Goal: Task Accomplishment & Management: Use online tool/utility

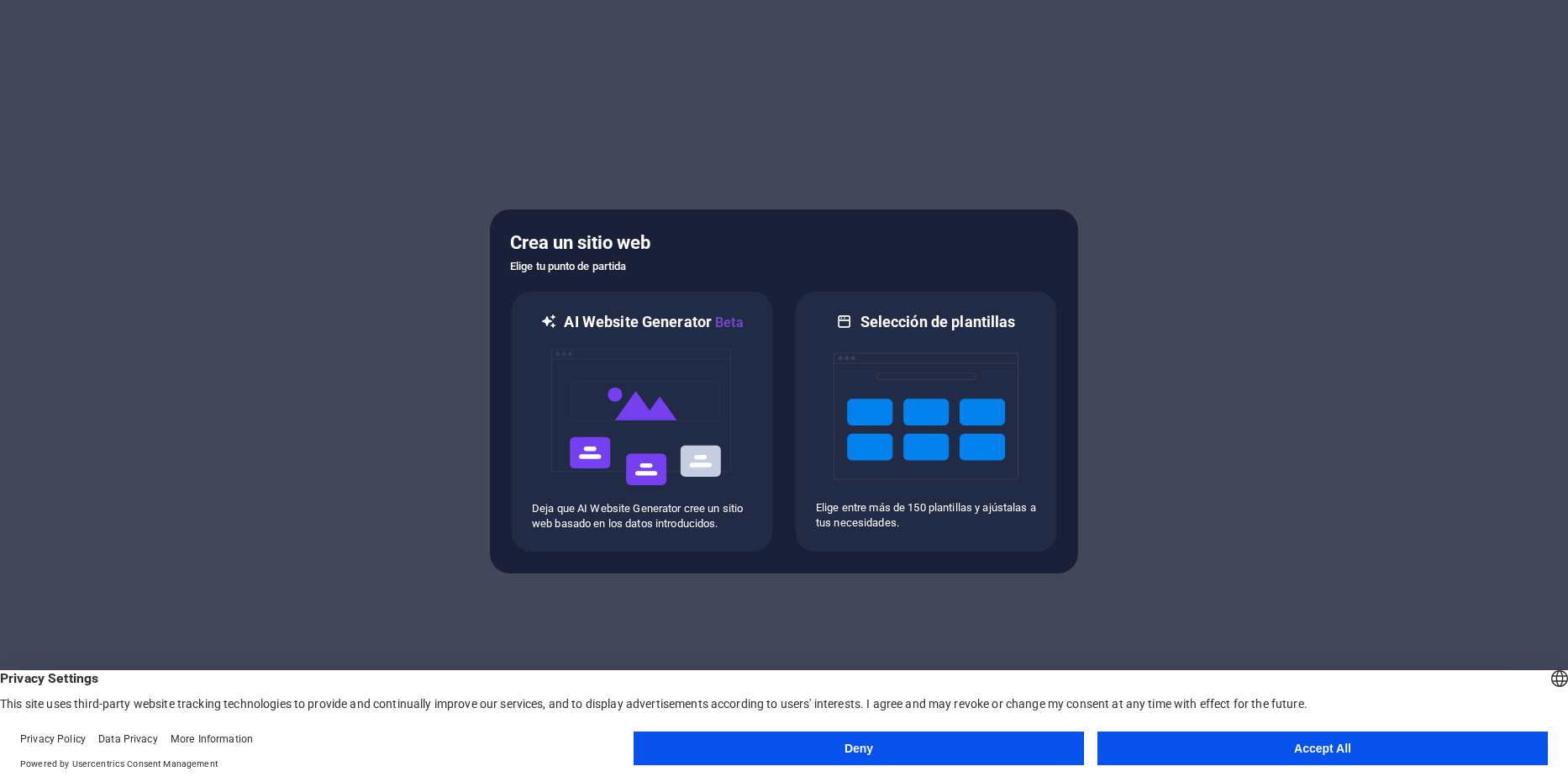
click at [1320, 750] on button "Accept All" at bounding box center [1322, 748] width 450 height 34
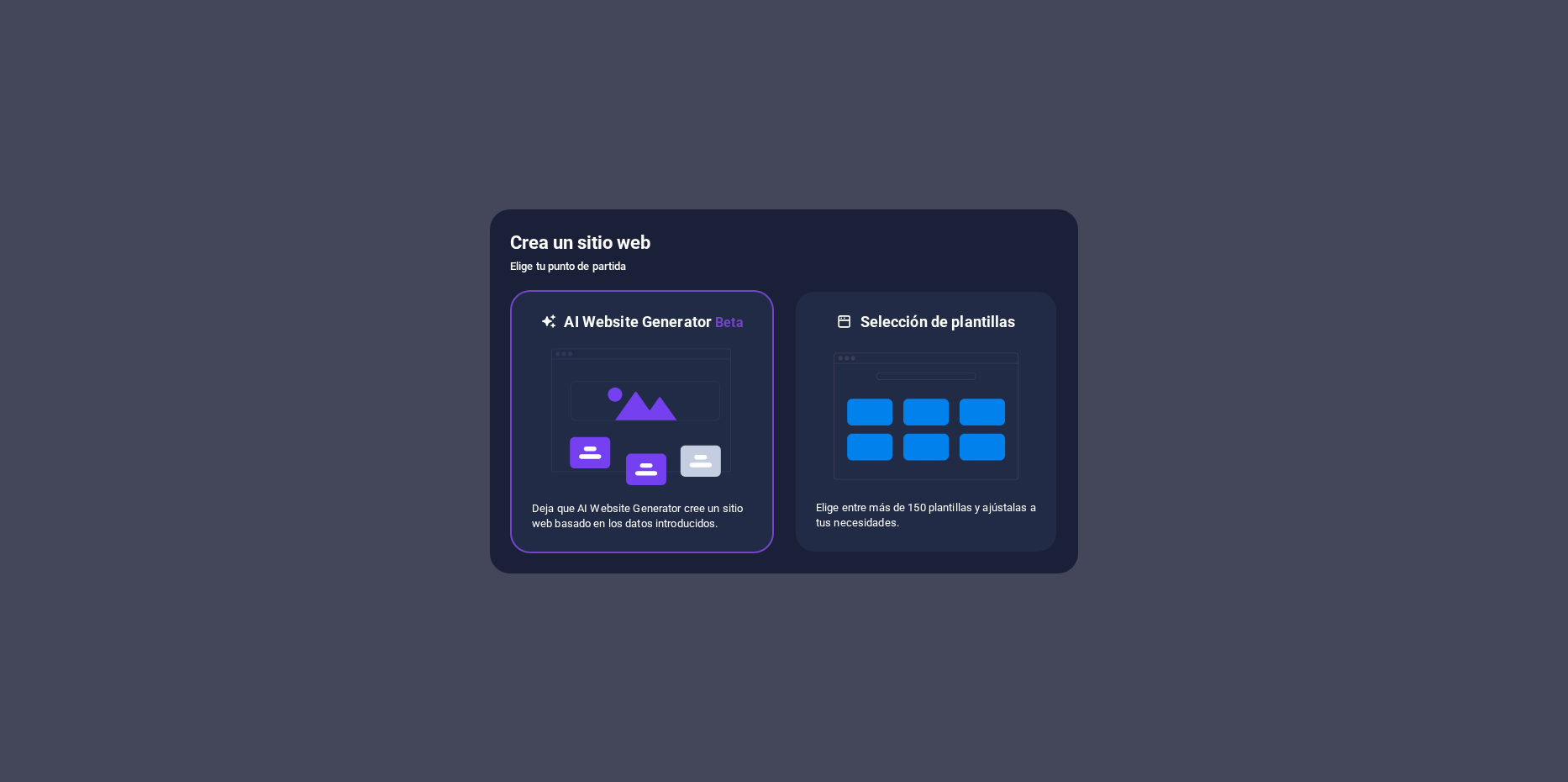
click at [665, 408] on img at bounding box center [642, 417] width 185 height 168
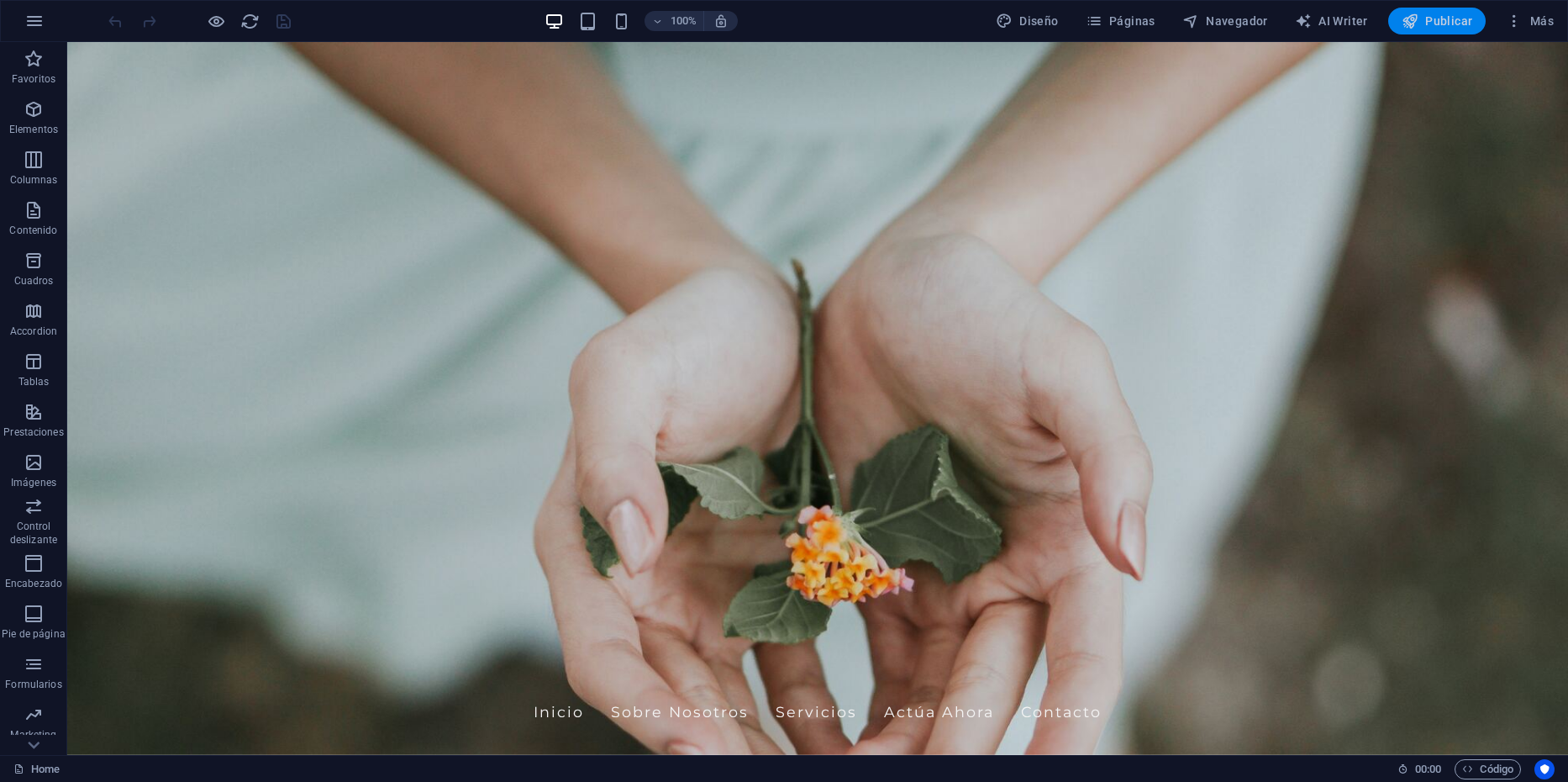
click at [1442, 16] on span "Publicar" at bounding box center [1438, 21] width 72 height 17
